Goal: Task Accomplishment & Management: Complete application form

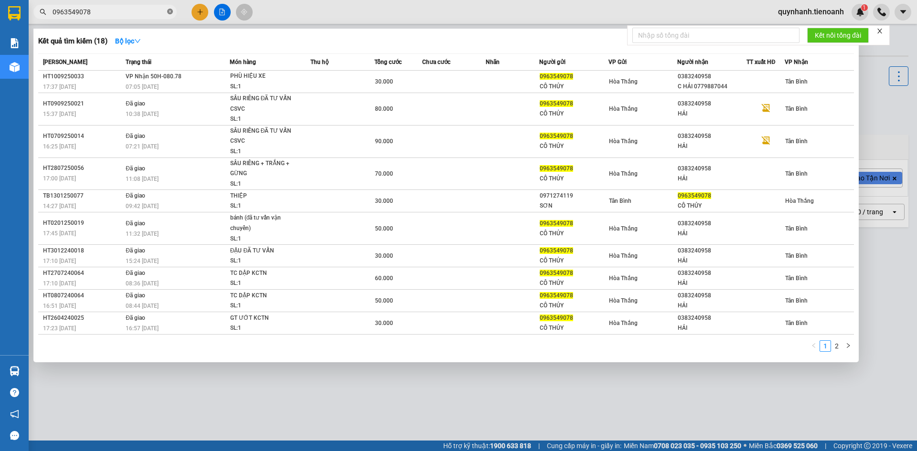
click at [169, 10] on icon "close-circle" at bounding box center [170, 12] width 6 height 6
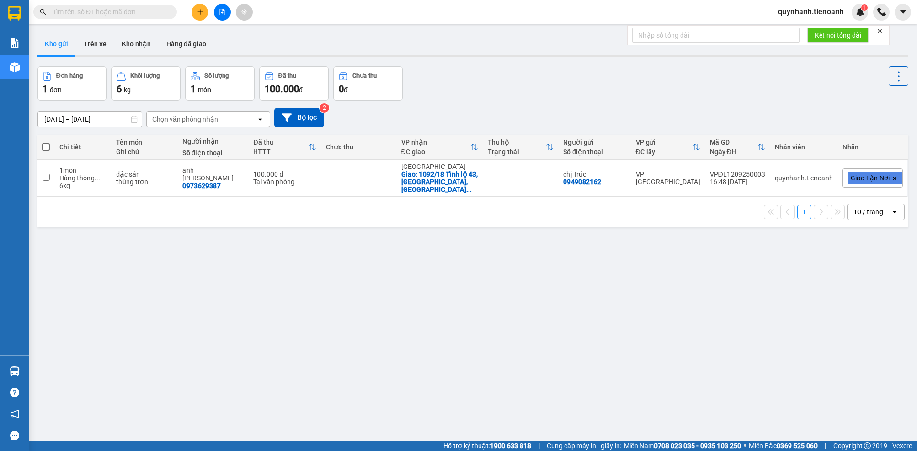
paste input "0973300023"
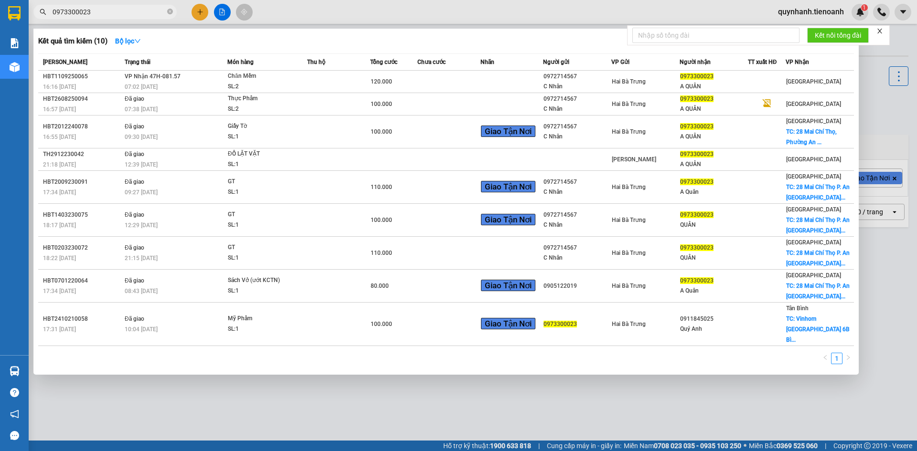
type input "0973300023"
click at [198, 15] on div at bounding box center [458, 225] width 917 height 451
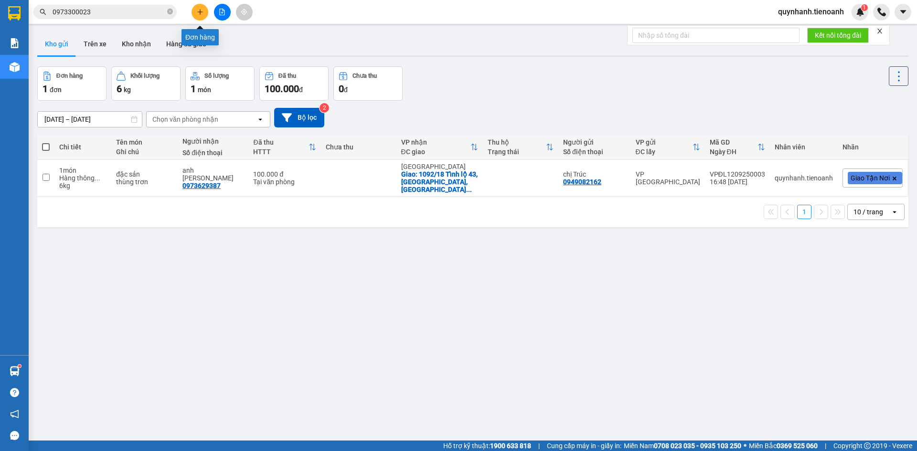
click at [201, 11] on icon "plus" at bounding box center [200, 12] width 7 height 7
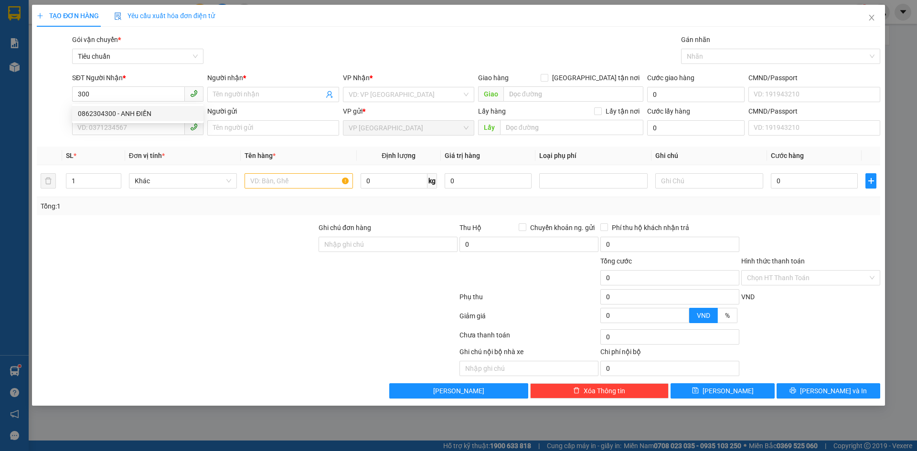
click at [155, 106] on div "0862304300 0862304300 - ANH ĐIỀN" at bounding box center [137, 113] width 131 height 19
click at [148, 113] on div "SĐT Người Gửi" at bounding box center [137, 111] width 131 height 11
click at [148, 120] on input "SĐT Người Gửi" at bounding box center [128, 127] width 113 height 15
click at [128, 129] on input "SĐT Người Gửi" at bounding box center [128, 127] width 113 height 15
click at [127, 95] on input "300" at bounding box center [128, 93] width 113 height 15
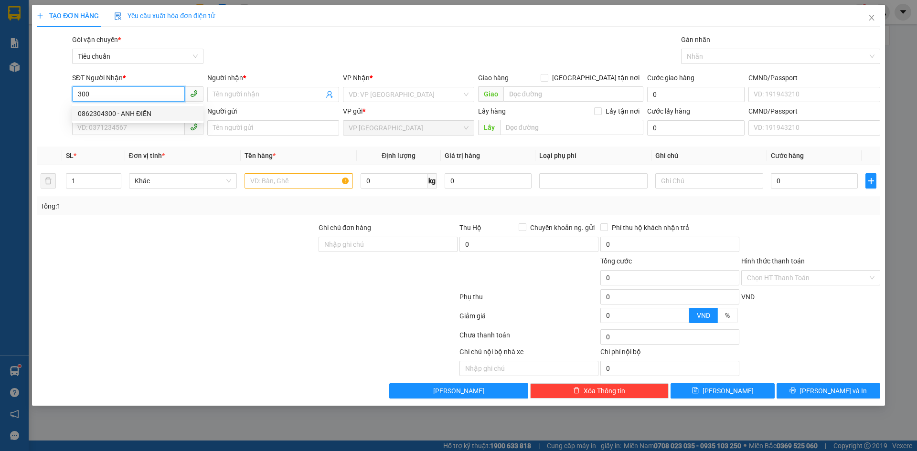
click at [126, 112] on div "0862304300 - ANH ĐIỀN" at bounding box center [138, 113] width 120 height 11
type input "0862304300"
type input "[PERSON_NAME]"
type input "40.000"
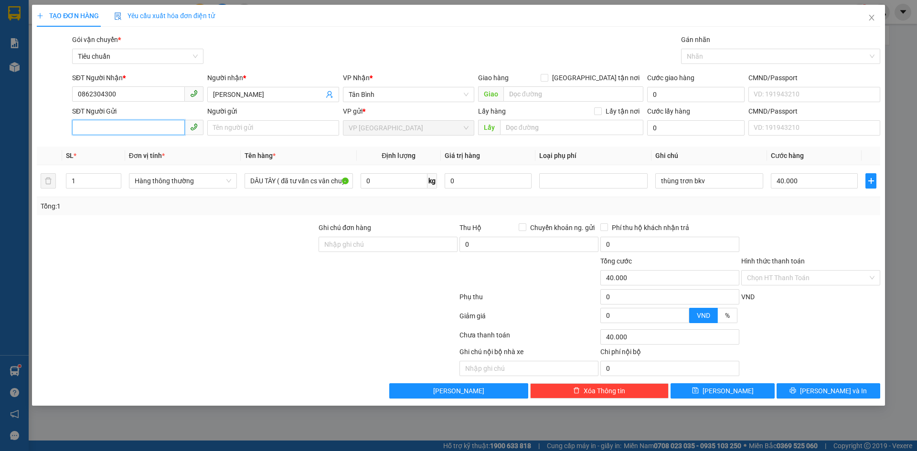
click at [140, 129] on input "SĐT Người Gửi" at bounding box center [128, 127] width 113 height 15
click at [116, 147] on div "0867890303 - A Tuấn" at bounding box center [138, 147] width 120 height 11
type input "0867890303"
type input "A Tuấn"
type input "4"
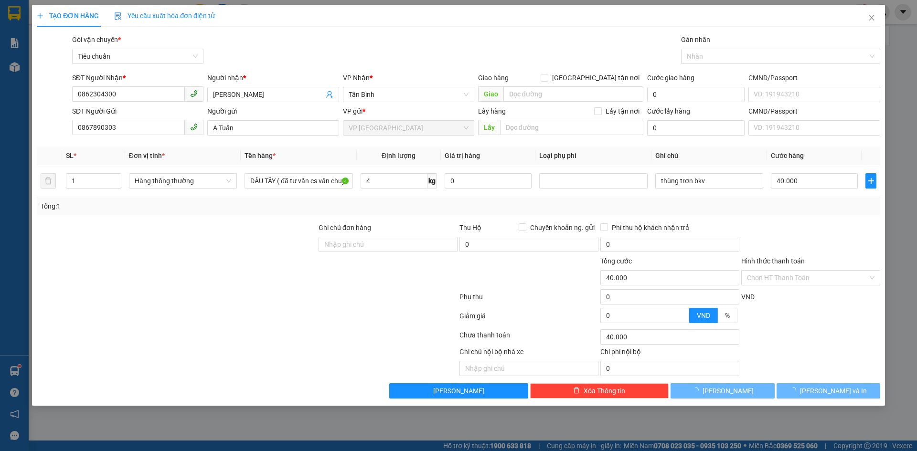
click at [532, 197] on div "Tổng: 1" at bounding box center [458, 206] width 843 height 18
type input "30.000"
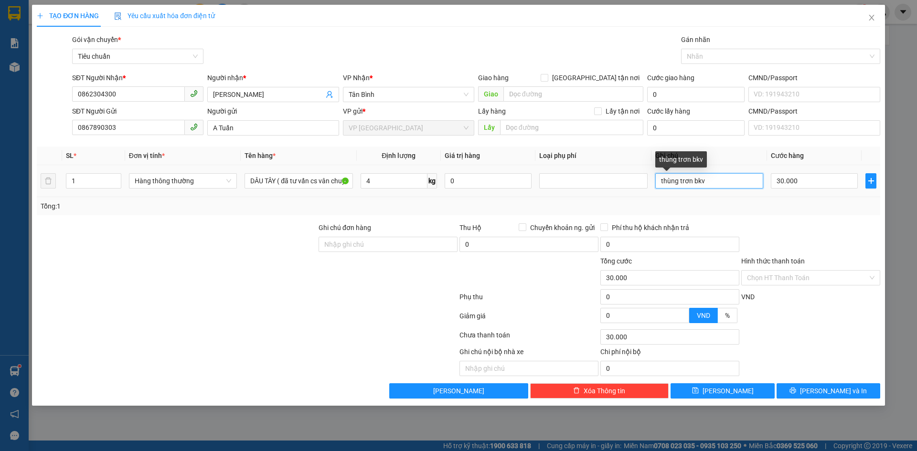
click at [713, 179] on input "thùng trơn bkv" at bounding box center [709, 180] width 108 height 15
type input "thùng trơn"
click at [781, 278] on input "Hình thức thanh toán" at bounding box center [807, 278] width 121 height 14
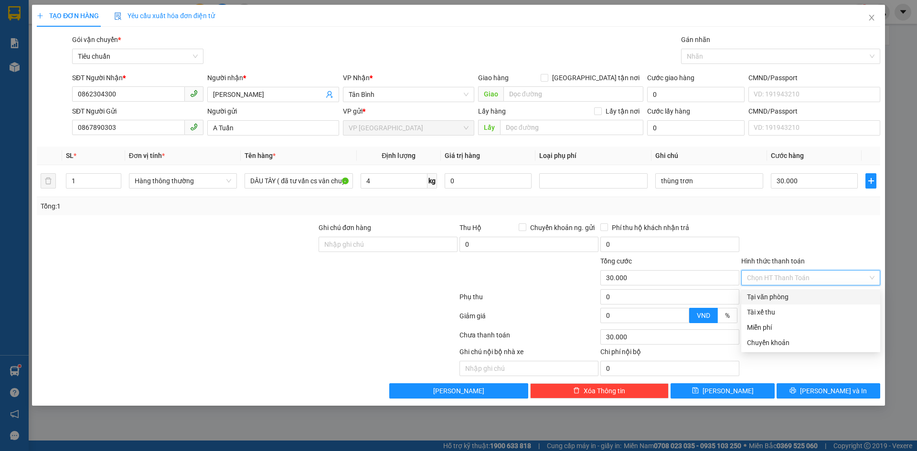
click at [766, 295] on div "Tại văn phòng" at bounding box center [811, 297] width 128 height 11
type input "0"
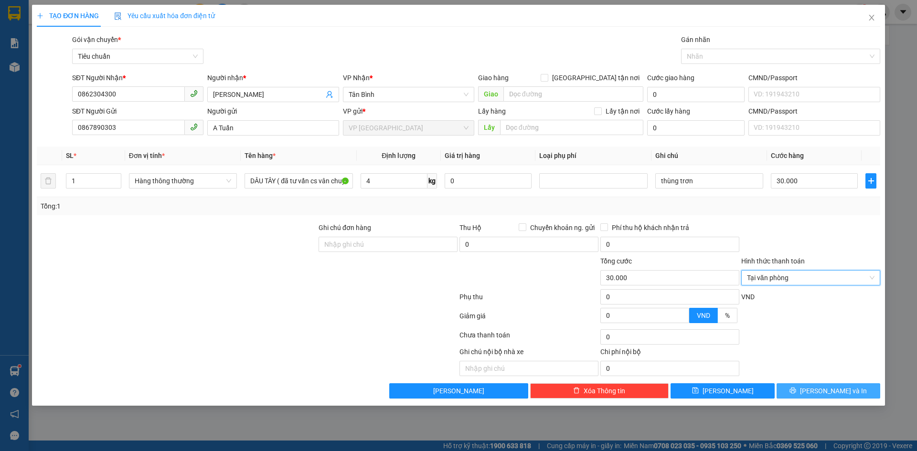
click at [827, 389] on span "[PERSON_NAME] và In" at bounding box center [833, 391] width 67 height 11
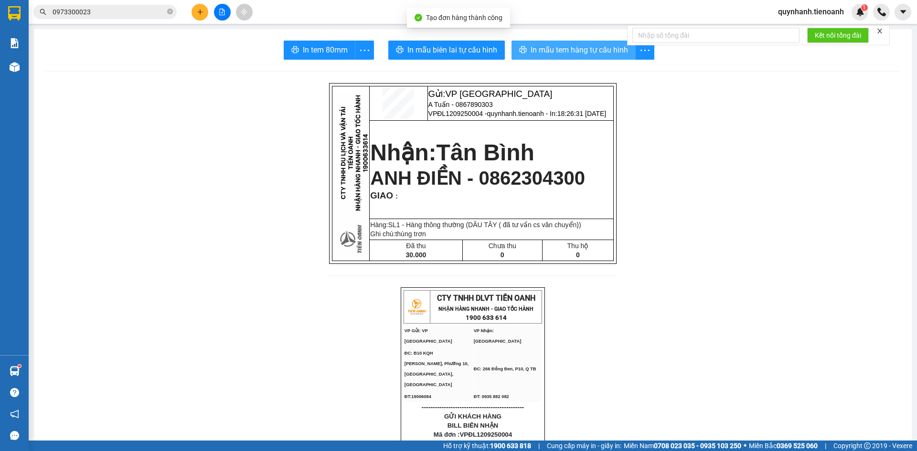
click at [555, 50] on span "In mẫu tem hàng tự cấu hình" at bounding box center [579, 50] width 97 height 12
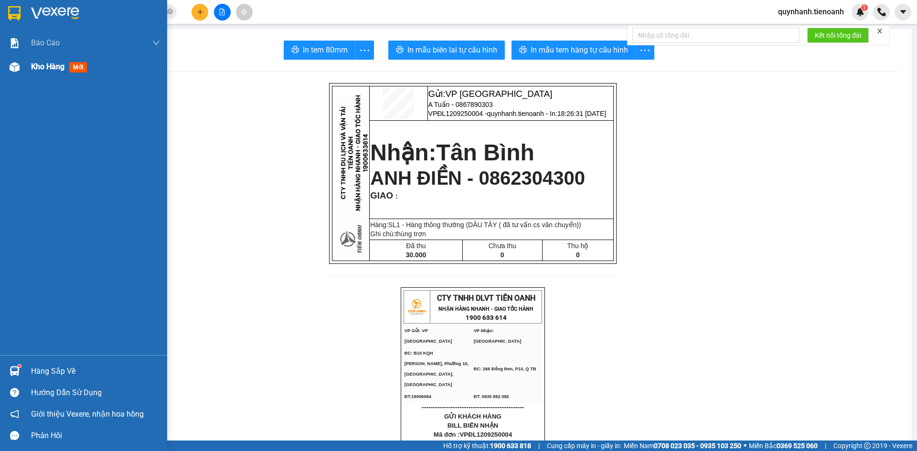
click at [47, 70] on span "Kho hàng" at bounding box center [47, 66] width 33 height 9
